Goal: Information Seeking & Learning: Learn about a topic

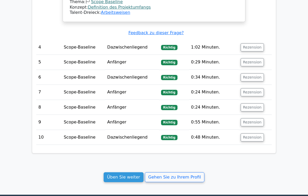
scroll to position [896, 0]
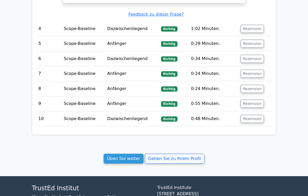
click at [130, 154] on link "Üben Sie weiter" at bounding box center [124, 159] width 40 height 10
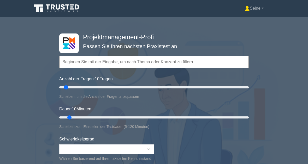
click at [77, 60] on input "text" at bounding box center [154, 62] width 190 height 13
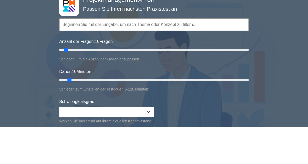
click at [225, 76] on div "Anzahl der Fragen: 10 Fragen Schieben, um die Anzahl der Fragen anzupassen" at bounding box center [154, 88] width 190 height 24
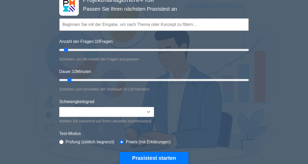
type input "25"
click at [81, 48] on input "Anzahl der Fragen: 10 Fragen" at bounding box center [154, 50] width 190 height 6
type input "30"
click at [100, 79] on input "Dauer: 10 Minuten" at bounding box center [154, 80] width 190 height 6
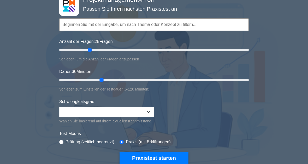
click at [90, 48] on input "Anzahl der Fragen: 25 Fragen" at bounding box center [154, 50] width 190 height 6
type input "30"
click at [86, 51] on input "Anzahl der Fragen: 35 Fragen" at bounding box center [154, 50] width 190 height 6
type input "40"
click at [114, 78] on input "Dauer: 30 Minuten" at bounding box center [154, 80] width 190 height 6
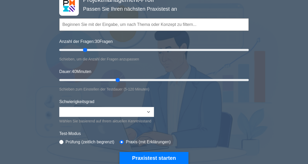
click at [160, 159] on button "Praxistest starten" at bounding box center [154, 158] width 69 height 12
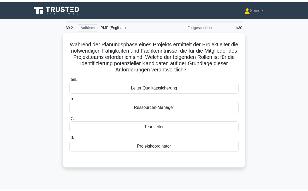
scroll to position [22, 0]
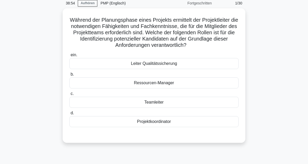
click at [232, 107] on div "Teamleiter" at bounding box center [153, 102] width 169 height 11
click at [69, 95] on input "c. Teamleiter" at bounding box center [69, 93] width 0 height 3
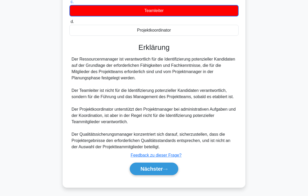
scroll to position [126, 0]
click at [170, 164] on button "Nächster" at bounding box center [154, 169] width 49 height 13
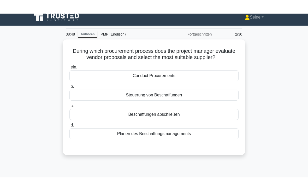
scroll to position [5, 0]
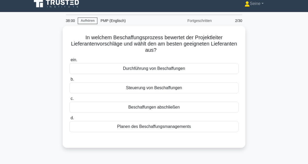
click at [187, 65] on div "Durchführung von Beschaffungen" at bounding box center [153, 68] width 169 height 11
click at [69, 62] on input "ein. Durchführung von Beschaffungen" at bounding box center [69, 59] width 0 height 3
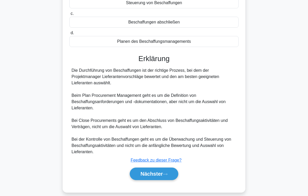
scroll to position [101, 0]
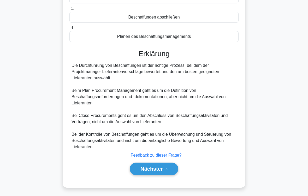
click at [165, 164] on icon at bounding box center [165, 169] width 5 height 3
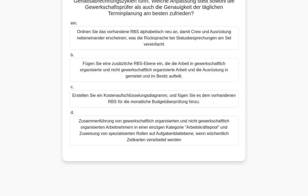
scroll to position [86, 0]
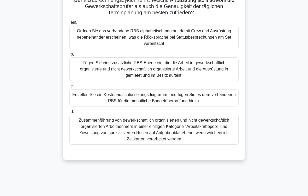
click at [201, 136] on div "Zusammenführung von gewerkschaftlich organisierten und nicht gewerkschaftlich o…" at bounding box center [153, 130] width 169 height 30
click at [69, 114] on input "d. Zusammenführung von gewerkschaftlich organisierten und nicht gewerkschaftlic…" at bounding box center [69, 111] width 0 height 3
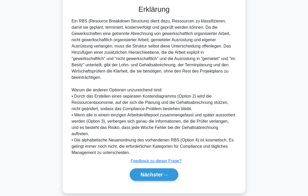
scroll to position [252, 0]
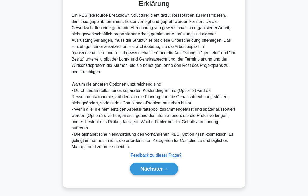
click at [164, 164] on button "Nächster" at bounding box center [154, 169] width 49 height 13
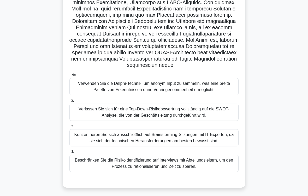
scroll to position [128, 0]
click at [220, 95] on div "Verwenden Sie die Delphi-Technik, um anonym Input zu sammeln, was eine breite P…" at bounding box center [153, 86] width 169 height 17
click at [69, 77] on input "ein. Verwenden Sie die Delphi-Technik, um anonym Input zu sammeln, was eine bre…" at bounding box center [69, 74] width 0 height 3
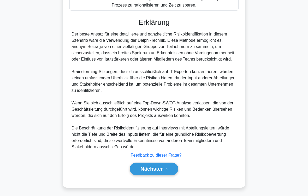
scroll to position [320, 0]
click at [165, 164] on button "Nächster" at bounding box center [154, 169] width 49 height 13
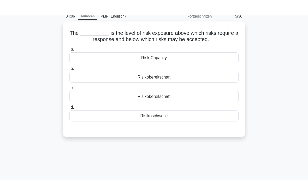
scroll to position [0, 0]
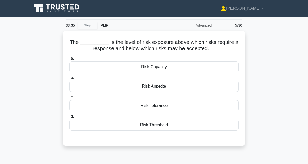
click at [165, 124] on div "Risk Threshold" at bounding box center [153, 124] width 169 height 11
click at [69, 118] on input "d. Risk Threshold" at bounding box center [69, 116] width 0 height 3
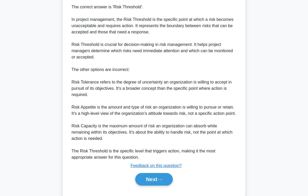
scroll to position [164, 0]
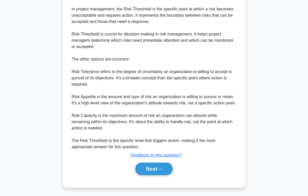
click at [158, 164] on button "Next" at bounding box center [153, 169] width 37 height 13
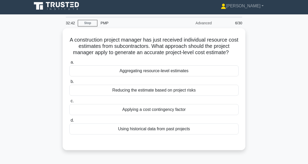
scroll to position [0, 0]
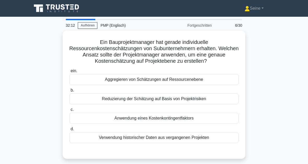
click at [154, 81] on div "Aggregieren von Schätzungen auf Ressourcenebene" at bounding box center [153, 79] width 169 height 11
click at [69, 73] on input "ein. Aggregieren von Schätzungen auf Ressourcenebene" at bounding box center [69, 70] width 0 height 3
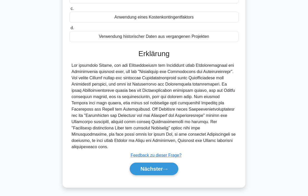
scroll to position [113, 0]
click at [161, 168] on font "Nächster" at bounding box center [152, 169] width 22 height 6
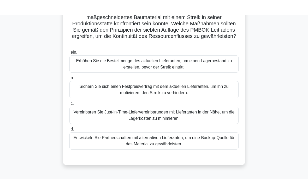
scroll to position [39, 0]
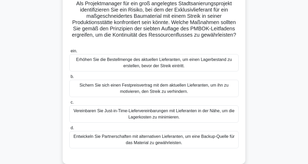
click at [155, 139] on div "Entwickeln Sie Partnerschaften mit alternativen Lieferanten, um eine Backup-Que…" at bounding box center [153, 139] width 169 height 17
click at [69, 130] on input "d. Entwickeln Sie Partnerschaften mit alternativen Lieferanten, um eine Backup-…" at bounding box center [69, 127] width 0 height 3
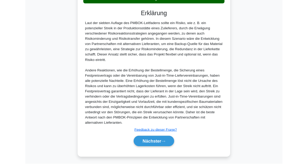
scroll to position [234, 0]
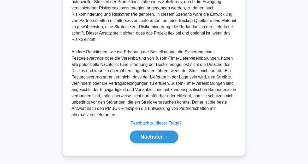
click at [169, 135] on button "Nächster" at bounding box center [154, 136] width 49 height 13
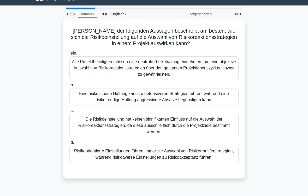
scroll to position [11, 0]
click at [163, 98] on div "Eine risikoscheue Haltung kann zu defensiveren Strategien führen, während eine …" at bounding box center [153, 96] width 169 height 17
click at [69, 87] on input "b. Eine risikoscheue Haltung kann zu defensiveren Strategien führen, während ei…" at bounding box center [69, 85] width 0 height 3
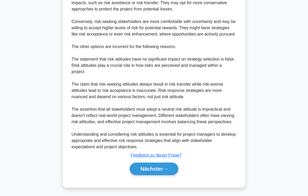
scroll to position [276, 0]
click at [164, 169] on icon at bounding box center [165, 169] width 5 height 3
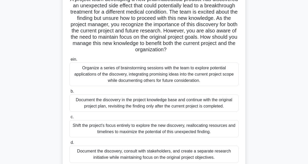
scroll to position [26, 0]
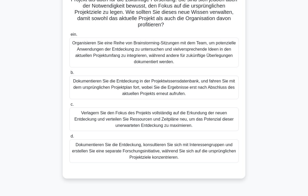
scroll to position [86, 0]
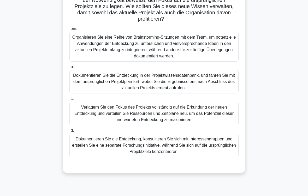
click at [165, 148] on div "Dokumentieren Sie die Entdeckung, konsultieren Sie sich mit Interessengruppen u…" at bounding box center [153, 146] width 169 height 24
click at [69, 132] on input "d. Dokumentieren Sie die Entdeckung, konsultieren Sie sich mit Interessengruppe…" at bounding box center [69, 130] width 0 height 3
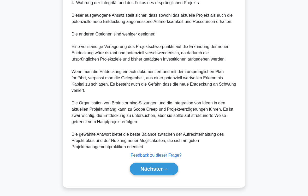
scroll to position [345, 0]
click at [160, 169] on font "Nächster" at bounding box center [152, 169] width 22 height 6
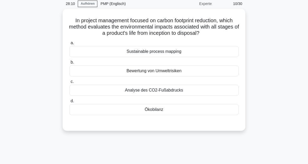
scroll to position [15, 0]
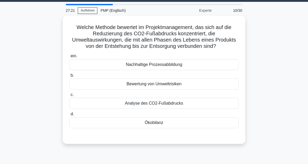
click at [155, 128] on div "Ökobilanz" at bounding box center [153, 122] width 169 height 11
click at [69, 116] on input "d. Ökobilanz" at bounding box center [69, 113] width 0 height 3
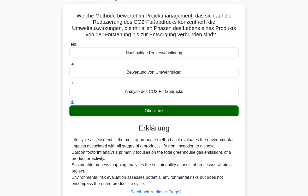
scroll to position [86, 0]
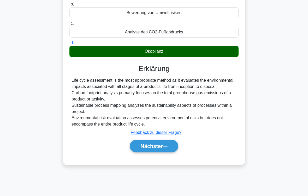
click at [158, 149] on font "Nächster" at bounding box center [152, 146] width 22 height 6
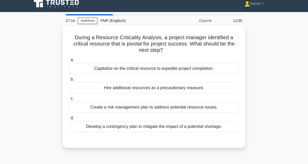
scroll to position [0, 0]
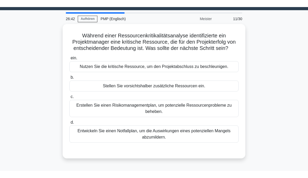
scroll to position [14, 0]
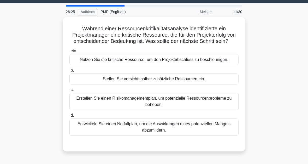
click at [161, 136] on div "Entwickeln Sie einen Notfallplan, um die Auswirkungen eines potenziellen Mangel…" at bounding box center [153, 126] width 169 height 17
click at [69, 117] on input "d. Entwickeln Sie einen Notfallplan, um die Auswirkungen eines potenziellen Man…" at bounding box center [69, 115] width 0 height 3
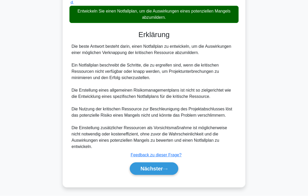
scroll to position [157, 0]
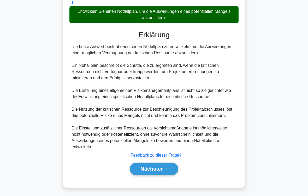
click at [168, 168] on icon at bounding box center [165, 169] width 5 height 3
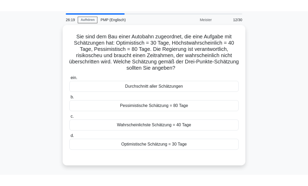
scroll to position [17, 0]
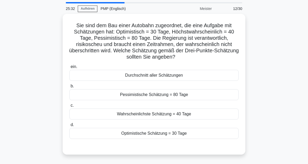
click at [154, 100] on div "Pessimistische Schätzung = 80 Tage" at bounding box center [153, 94] width 169 height 11
click at [69, 88] on input "b. Pessimistische Schätzung = 80 Tage" at bounding box center [69, 85] width 0 height 3
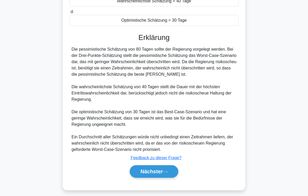
scroll to position [145, 0]
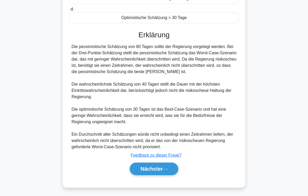
click at [166, 169] on icon at bounding box center [165, 169] width 5 height 3
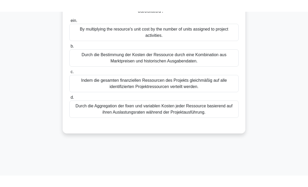
scroll to position [12, 0]
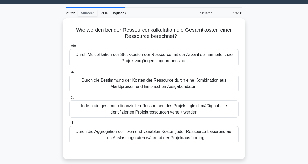
click at [173, 60] on div "Durch Multiplikation der Stückkosten der Ressource mit der Anzahl der Einheiten…" at bounding box center [153, 57] width 169 height 17
click at [69, 48] on input "ein. Durch Multiplikation der Stückkosten der Ressource mit der Anzahl der Einh…" at bounding box center [69, 45] width 0 height 3
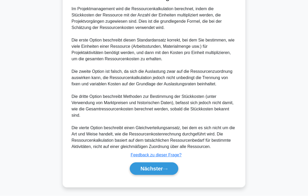
scroll to position [189, 0]
click at [159, 168] on font "Nächster" at bounding box center [152, 169] width 22 height 6
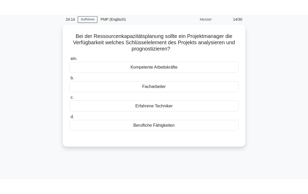
scroll to position [21, 0]
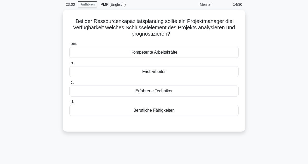
click at [169, 112] on div "Berufliche Fähigkeiten" at bounding box center [153, 110] width 169 height 11
click at [69, 103] on input "d. Berufliche Fähigkeiten" at bounding box center [69, 101] width 0 height 3
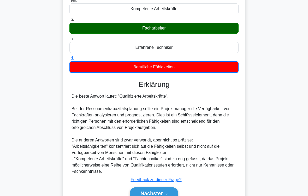
scroll to position [95, 0]
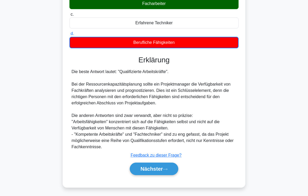
click at [161, 168] on font "Nächster" at bounding box center [152, 169] width 22 height 6
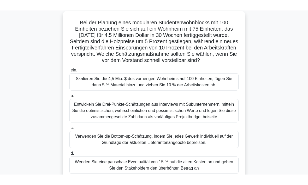
scroll to position [28, 0]
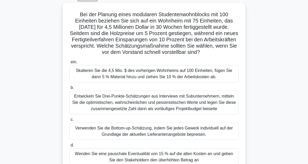
click at [202, 82] on div "Skalieren Sie die 4,5 Mio. $ des vorherigen Wohnheims auf 100 Einheiten, fügen …" at bounding box center [153, 73] width 169 height 17
click at [69, 64] on input "ein. Skalieren Sie die 4,5 Mio. $ des vorherigen Wohnheims auf 100 Einheiten, f…" at bounding box center [69, 61] width 0 height 3
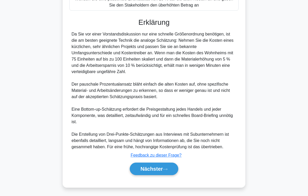
scroll to position [207, 0]
click at [166, 168] on icon at bounding box center [165, 169] width 5 height 3
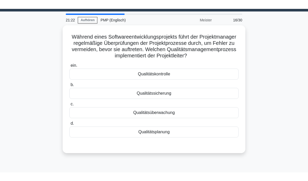
scroll to position [14, 0]
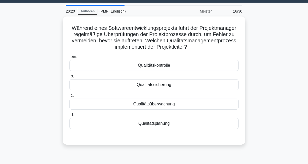
click at [149, 109] on div "Qualitätsüberwachung" at bounding box center [153, 103] width 169 height 11
click at [69, 97] on input "c. Qualitätsüberwachung" at bounding box center [69, 95] width 0 height 3
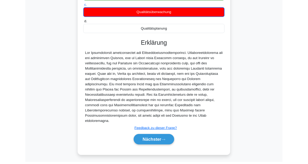
scroll to position [146, 0]
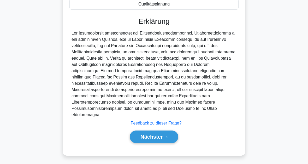
click at [154, 138] on font "Nächster" at bounding box center [152, 137] width 22 height 6
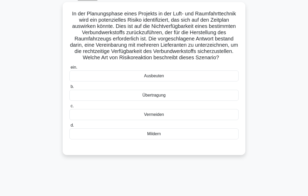
scroll to position [28, 0]
click at [158, 139] on div "Mildern" at bounding box center [153, 134] width 169 height 11
click at [69, 127] on input "d. Mildern" at bounding box center [69, 125] width 0 height 3
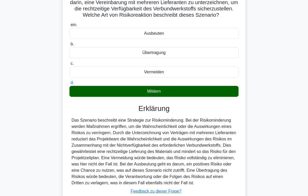
scroll to position [132, 0]
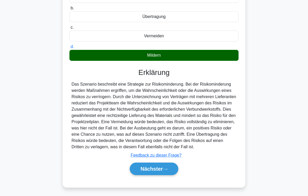
click at [166, 170] on icon at bounding box center [165, 169] width 5 height 3
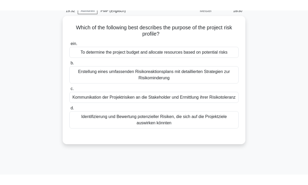
scroll to position [24, 0]
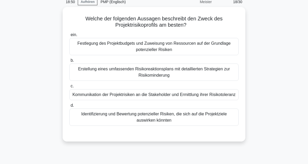
click at [165, 126] on div "Identifizierung und Bewertung potenzieller Risiken, die sich auf die Projektzie…" at bounding box center [153, 116] width 169 height 17
click at [69, 107] on input "d. Identifizierung und Bewertung potenzieller Risiken, die sich auf die Projekt…" at bounding box center [69, 105] width 0 height 3
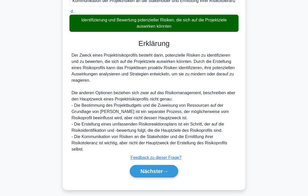
scroll to position [132, 0]
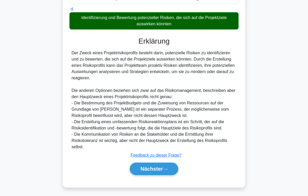
click at [156, 172] on font "Nächster" at bounding box center [152, 169] width 22 height 6
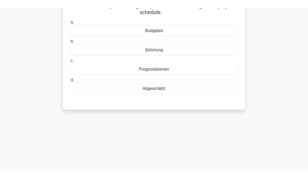
scroll to position [24, 0]
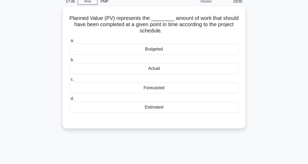
click at [153, 50] on div "Budgeted" at bounding box center [153, 49] width 169 height 11
click at [69, 42] on input "a. Budgeted" at bounding box center [69, 40] width 0 height 3
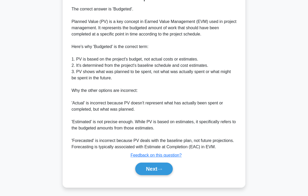
scroll to position [164, 0]
click at [156, 168] on button "Next" at bounding box center [153, 169] width 37 height 13
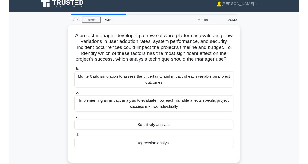
scroll to position [0, 0]
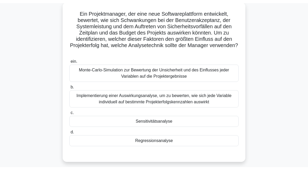
scroll to position [31, 0]
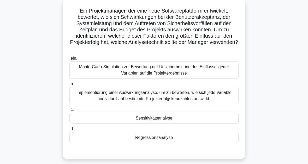
click at [165, 119] on div "Sensitivitätsanalyse" at bounding box center [153, 118] width 169 height 11
click at [69, 111] on input "c. Sensitivitätsanalyse" at bounding box center [69, 109] width 0 height 3
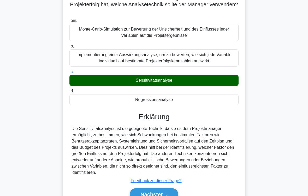
scroll to position [101, 0]
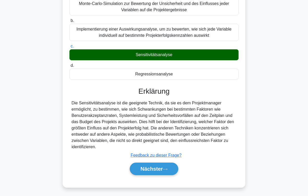
click at [160, 174] on button "Nächster" at bounding box center [154, 169] width 49 height 13
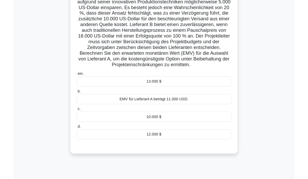
scroll to position [59, 0]
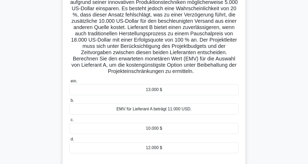
click at [161, 134] on div "10.000 $" at bounding box center [153, 128] width 169 height 11
click at [69, 121] on input "c. 10.000 $" at bounding box center [69, 119] width 0 height 3
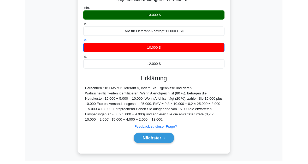
scroll to position [178, 0]
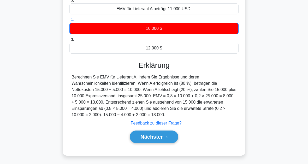
click at [167, 136] on icon at bounding box center [165, 137] width 5 height 3
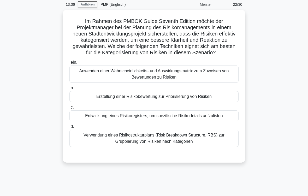
scroll to position [21, 0]
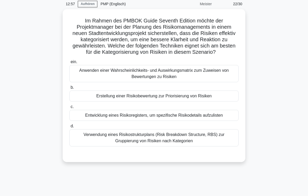
click at [163, 81] on div "Anwenden einer Wahrscheinlichkeits- und Auswirkungsmatrix zum Zuweisen von Bewe…" at bounding box center [153, 73] width 169 height 17
click at [69, 64] on input "ein. Anwenden einer Wahrscheinlichkeits- und Auswirkungsmatrix zum Zuweisen von…" at bounding box center [69, 61] width 0 height 3
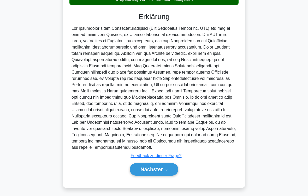
scroll to position [189, 0]
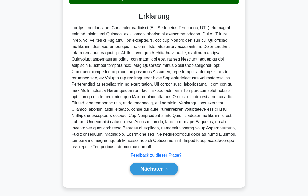
click at [161, 168] on font "Nächster" at bounding box center [152, 169] width 22 height 6
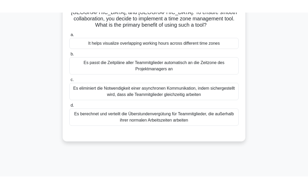
scroll to position [25, 0]
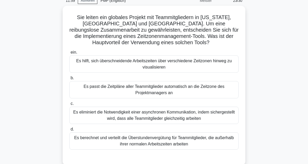
click at [207, 69] on div "Es hilft, sich überschneidende Arbeitszeiten über verschiedene Zeitzonen hinweg…" at bounding box center [153, 63] width 169 height 17
click at [69, 54] on input "ein. Es hilft, sich überschneidende Arbeitszeiten über verschiedene Zeitzonen h…" at bounding box center [69, 52] width 0 height 3
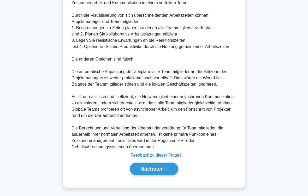
click at [156, 170] on font "Nächster" at bounding box center [152, 169] width 22 height 6
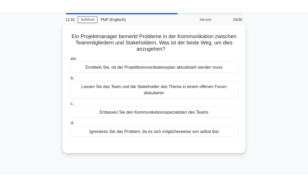
scroll to position [15, 0]
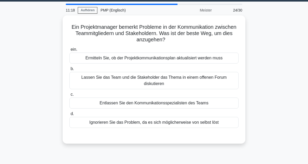
click at [163, 59] on div "Ermitteln Sie, ob der Projektkommunikationsplan aktualisiert werden muss" at bounding box center [153, 57] width 169 height 11
click at [69, 51] on input "ein. Ermitteln Sie, ob der Projektkommunikationsplan aktualisiert werden muss" at bounding box center [69, 49] width 0 height 3
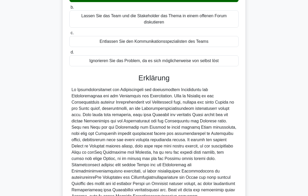
scroll to position [151, 0]
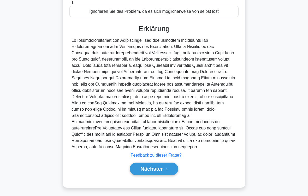
click at [158, 171] on font "Nächster" at bounding box center [152, 169] width 22 height 6
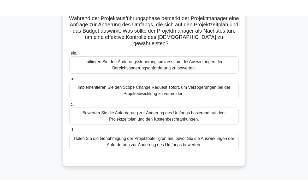
scroll to position [28, 0]
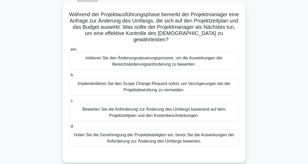
click at [168, 117] on div "Bewerten Sie die Anforderung zur Änderung des Umfangs basierend auf dem Projekt…" at bounding box center [153, 112] width 169 height 17
click at [69, 102] on input "c. Bewerten Sie die Anforderung zur Änderung des Umfangs basierend auf dem Proj…" at bounding box center [69, 100] width 0 height 3
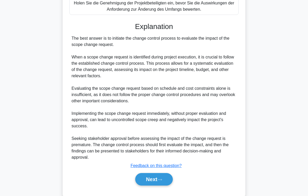
scroll to position [177, 0]
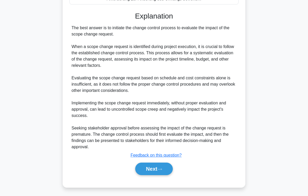
click at [157, 170] on font "Next" at bounding box center [151, 169] width 11 height 6
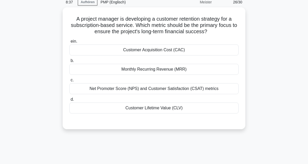
scroll to position [13, 0]
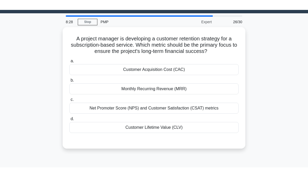
scroll to position [13, 0]
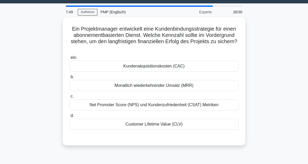
click at [162, 124] on div "Customer Lifetime Value (CLV)" at bounding box center [153, 124] width 169 height 11
click at [69, 117] on input "d. Customer Lifetime Value (CLV)" at bounding box center [69, 115] width 0 height 3
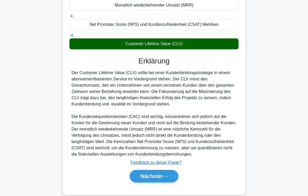
scroll to position [113, 0]
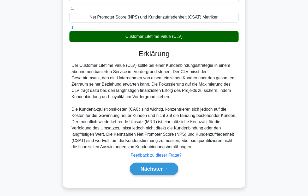
click at [168, 170] on icon at bounding box center [165, 169] width 5 height 3
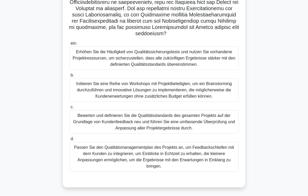
scroll to position [112, 0]
click at [198, 166] on div "Passen Sie den Qualitätsmanagementplan des Projekts an, um Feedbackschleifen mi…" at bounding box center [153, 157] width 169 height 30
click at [69, 141] on input "d. Passen Sie den Qualitätsmanagementplan des Projekts an, um Feedbackschleifen…" at bounding box center [69, 139] width 0 height 3
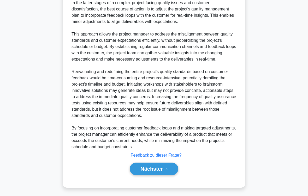
scroll to position [333, 0]
click at [167, 168] on icon at bounding box center [165, 169] width 5 height 3
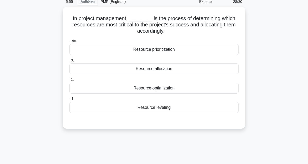
scroll to position [12, 0]
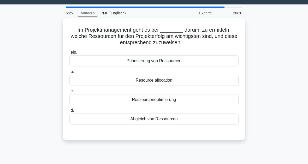
click at [164, 63] on div "Priorisierung von Ressourcen" at bounding box center [153, 60] width 169 height 11
click at [69, 54] on input "ein. Priorisierung von Ressourcen" at bounding box center [69, 52] width 0 height 3
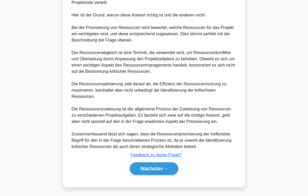
scroll to position [207, 0]
click at [161, 169] on font "Nächster" at bounding box center [152, 169] width 22 height 6
click at [160, 166] on font "Nächster" at bounding box center [152, 169] width 22 height 6
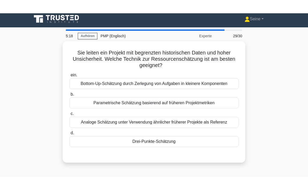
scroll to position [3, 0]
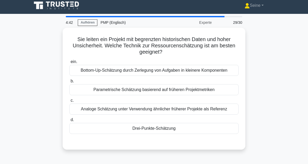
click at [156, 75] on div "Bottom-Up-Schätzung durch Zerlegung von Aufgaben in kleinere Komponenten" at bounding box center [153, 70] width 169 height 11
click at [69, 63] on input "ein. Bottom-Up-Schätzung durch Zerlegung von Aufgaben in kleinere Komponenten" at bounding box center [69, 61] width 0 height 3
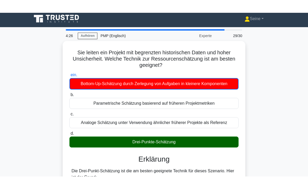
scroll to position [0, 0]
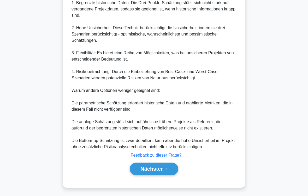
click at [159, 172] on font "Nächster" at bounding box center [152, 169] width 22 height 6
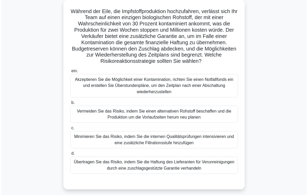
scroll to position [35, 0]
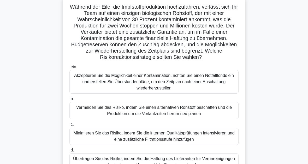
click at [209, 112] on div "Vermeiden Sie das Risiko, indem Sie einen alternativen Rohstoff beschaffen und …" at bounding box center [153, 110] width 169 height 17
click at [69, 101] on input "b. Vermeiden Sie das Risiko, indem Sie einen alternativen Rohstoff beschaffen u…" at bounding box center [69, 98] width 0 height 3
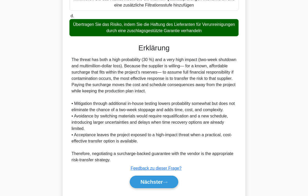
scroll to position [202, 0]
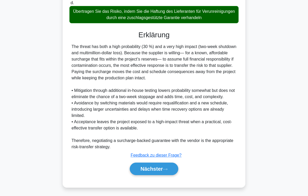
click at [164, 168] on icon at bounding box center [165, 169] width 5 height 3
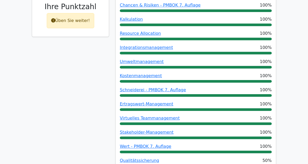
scroll to position [113, 0]
